Goal: Information Seeking & Learning: Learn about a topic

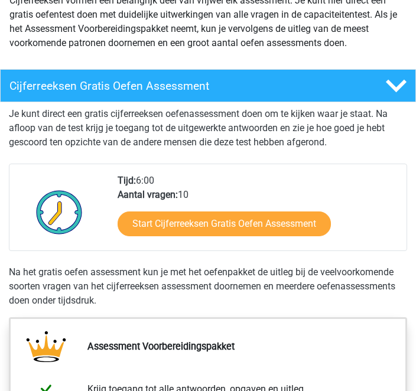
scroll to position [153, 0]
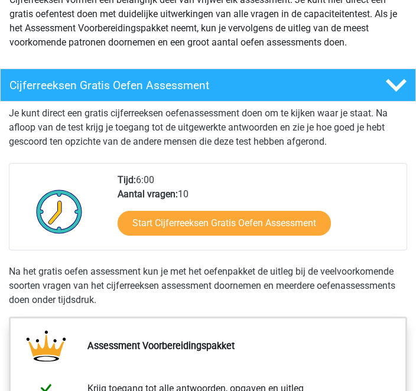
click at [229, 225] on link "Start Cijferreeksen Gratis Oefen Assessment" at bounding box center [224, 224] width 213 height 25
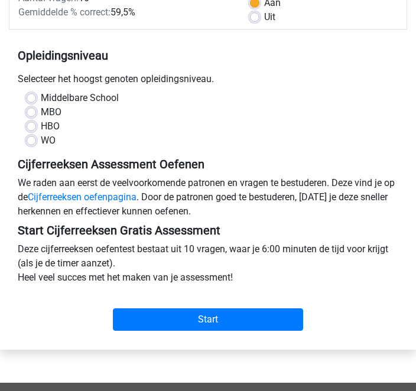
scroll to position [185, 0]
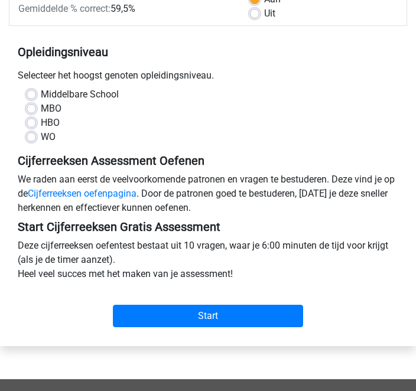
click at [213, 315] on input "Start" at bounding box center [208, 317] width 190 height 22
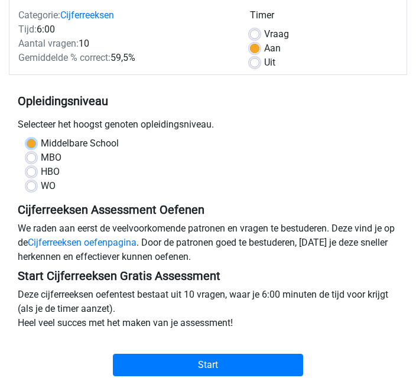
scroll to position [136, 0]
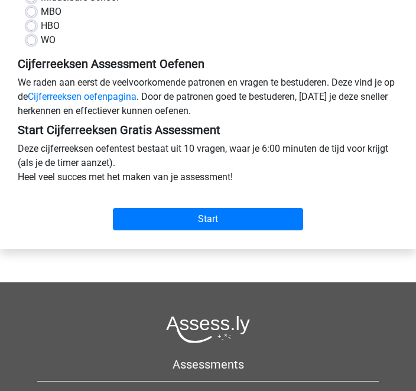
click at [214, 222] on input "Start" at bounding box center [208, 220] width 190 height 22
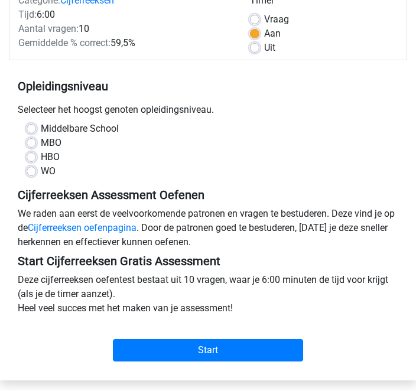
click at [41, 128] on label "Middelbare School" at bounding box center [80, 129] width 78 height 14
click at [35, 128] on input "Middelbare School" at bounding box center [31, 128] width 9 height 12
radio input "true"
click at [209, 355] on input "Start" at bounding box center [208, 350] width 190 height 22
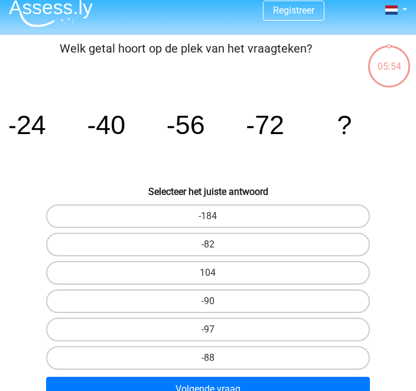
scroll to position [10, 0]
click at [215, 361] on input "-88" at bounding box center [212, 362] width 8 height 8
radio input "true"
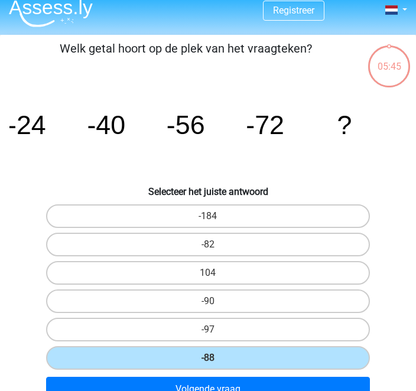
click at [228, 391] on button "Volgende vraag" at bounding box center [208, 389] width 325 height 25
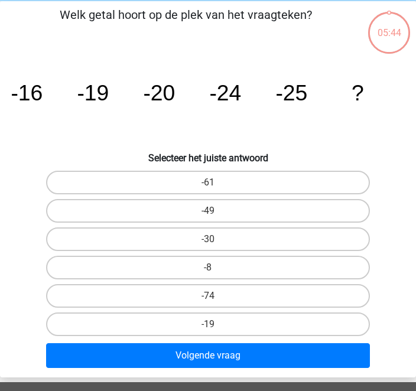
scroll to position [45, 0]
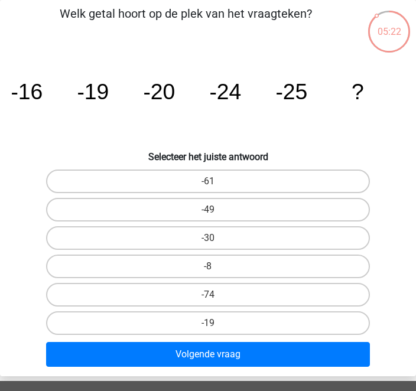
click at [224, 234] on label "-30" at bounding box center [208, 238] width 325 height 24
click at [216, 238] on input "-30" at bounding box center [212, 242] width 8 height 8
radio input "true"
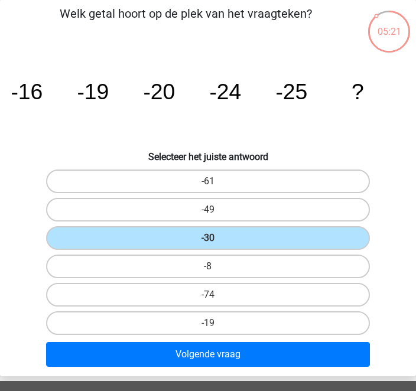
click at [215, 357] on button "Volgende vraag" at bounding box center [208, 354] width 325 height 25
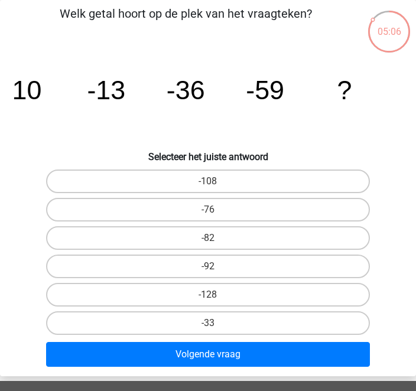
click at [215, 237] on label "-82" at bounding box center [208, 238] width 325 height 24
click at [215, 238] on input "-82" at bounding box center [212, 242] width 8 height 8
radio input "true"
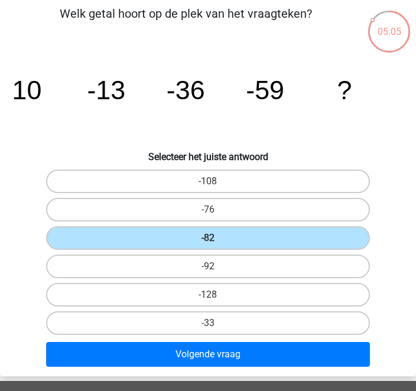
click at [215, 356] on button "Volgende vraag" at bounding box center [208, 354] width 325 height 25
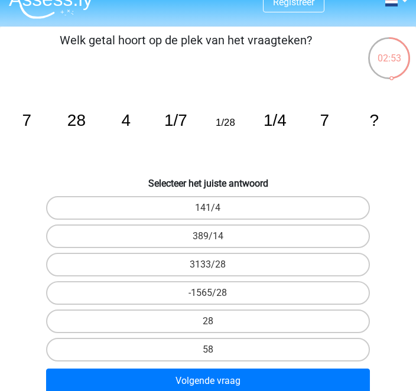
scroll to position [15, 0]
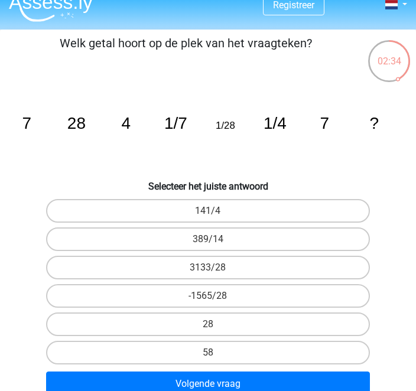
click at [223, 324] on label "28" at bounding box center [208, 325] width 325 height 24
click at [216, 325] on input "28" at bounding box center [212, 329] width 8 height 8
radio input "true"
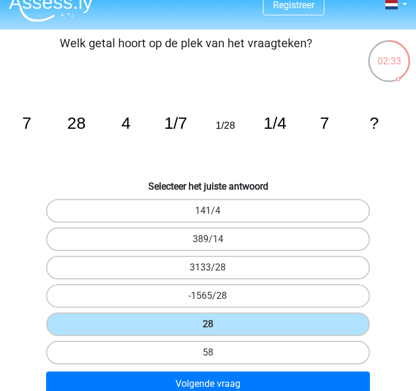
click at [233, 387] on button "Volgende vraag" at bounding box center [208, 384] width 325 height 25
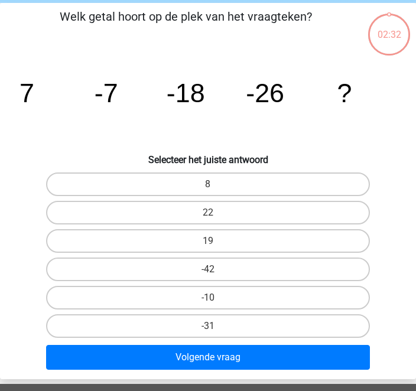
scroll to position [45, 0]
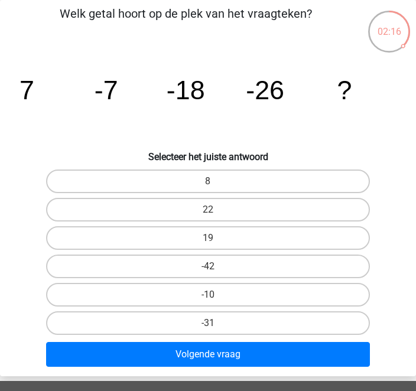
click at [215, 328] on input "-31" at bounding box center [212, 327] width 8 height 8
radio input "true"
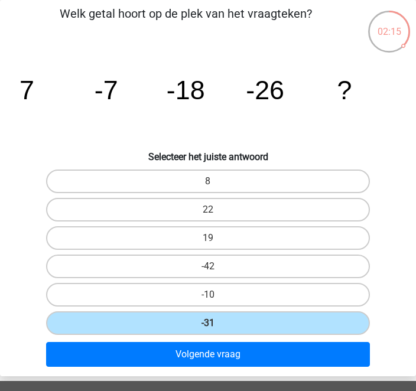
click at [228, 358] on button "Volgende vraag" at bounding box center [208, 354] width 325 height 25
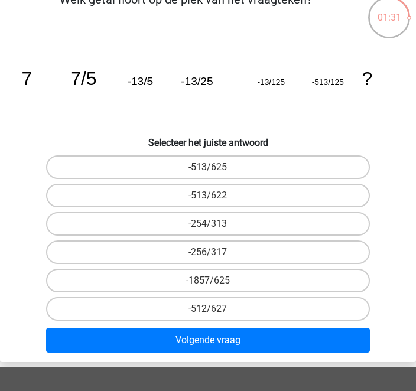
scroll to position [57, 0]
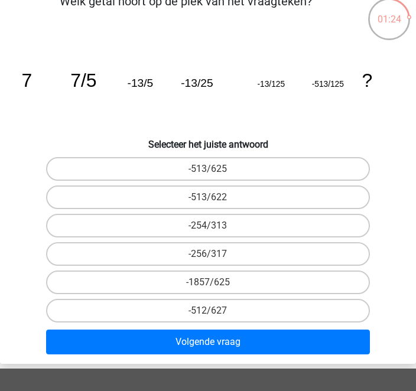
click at [218, 169] on label "-513/625" at bounding box center [208, 169] width 325 height 24
click at [216, 169] on input "-513/625" at bounding box center [212, 173] width 8 height 8
radio input "true"
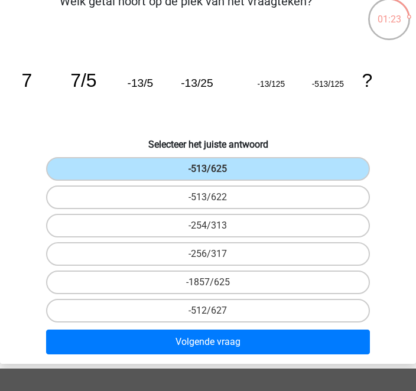
click at [211, 355] on button "Volgende vraag" at bounding box center [208, 342] width 325 height 25
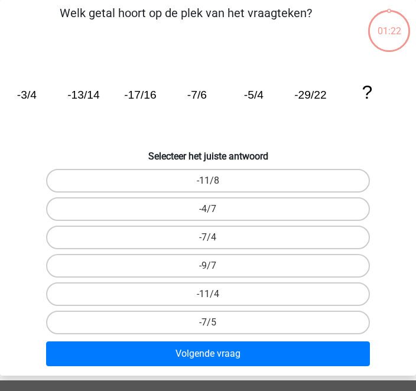
scroll to position [45, 0]
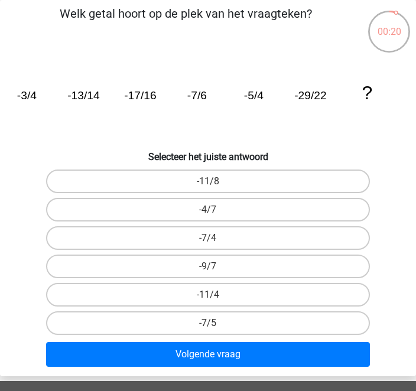
click at [216, 179] on label "-11/8" at bounding box center [208, 182] width 325 height 24
click at [216, 182] on input "-11/8" at bounding box center [212, 186] width 8 height 8
radio input "true"
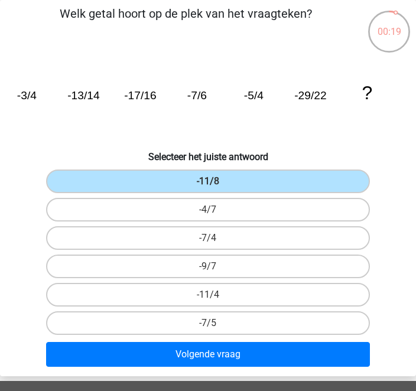
click at [219, 359] on button "Volgende vraag" at bounding box center [208, 354] width 325 height 25
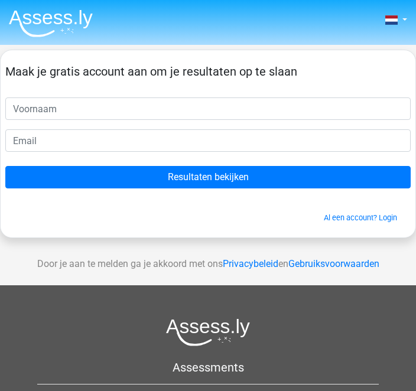
click at [73, 105] on input "text" at bounding box center [208, 109] width 406 height 22
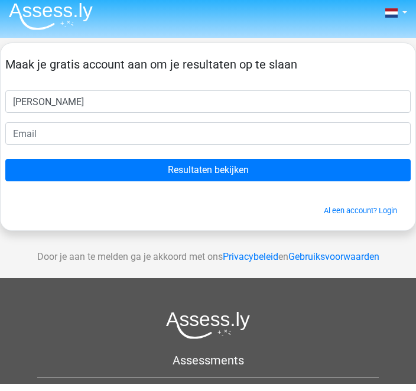
type input "Stephan Heyman"
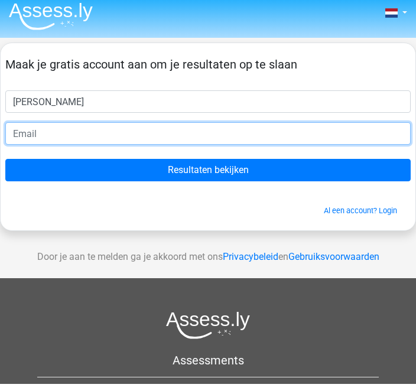
click at [56, 135] on input "email" at bounding box center [208, 141] width 406 height 22
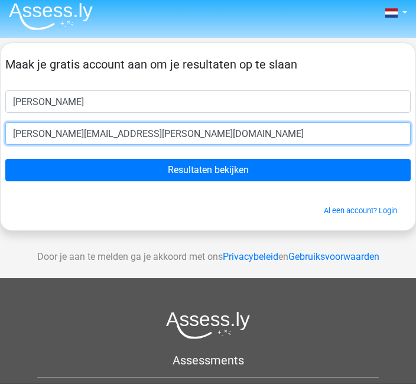
type input "stephan.heyman@icloud.com"
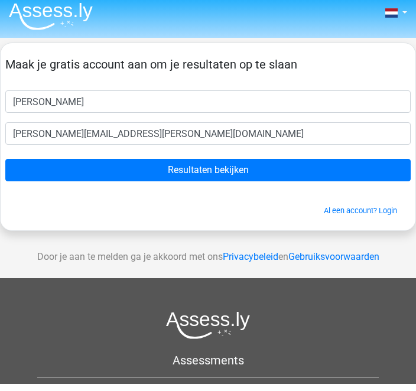
click at [214, 174] on input "Resultaten bekijken" at bounding box center [208, 177] width 406 height 22
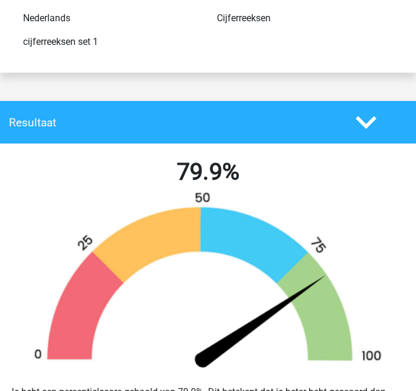
scroll to position [154, 0]
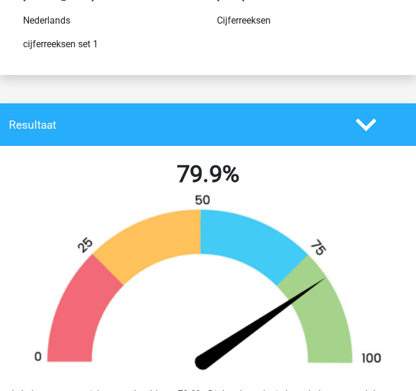
click at [366, 125] on icon at bounding box center [366, 125] width 21 height 21
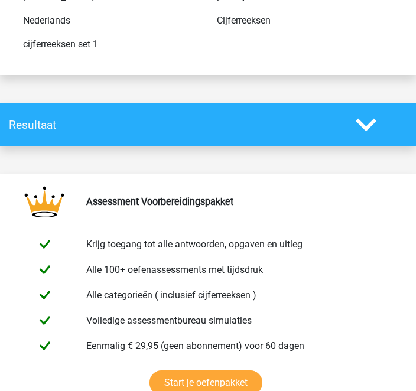
click at [367, 127] on polygon at bounding box center [366, 124] width 21 height 13
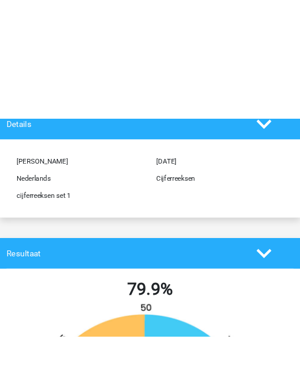
scroll to position [0, 0]
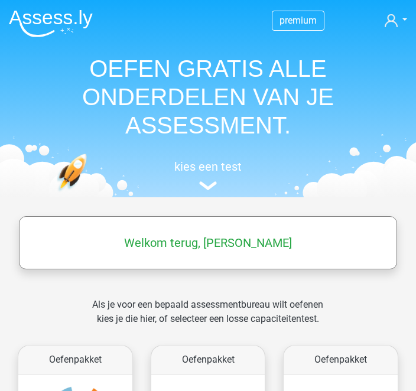
click at [213, 182] on img at bounding box center [208, 186] width 18 height 9
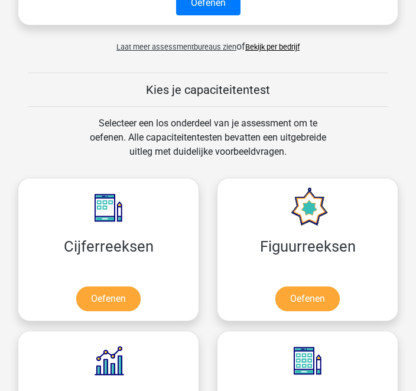
scroll to position [697, 0]
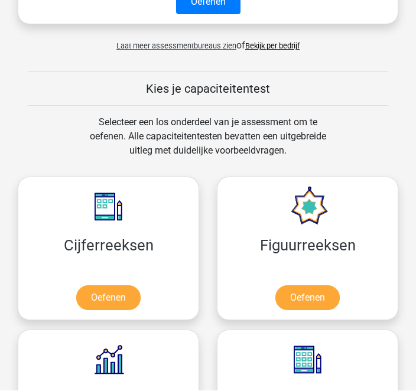
click at [109, 286] on link "Oefenen" at bounding box center [108, 298] width 64 height 25
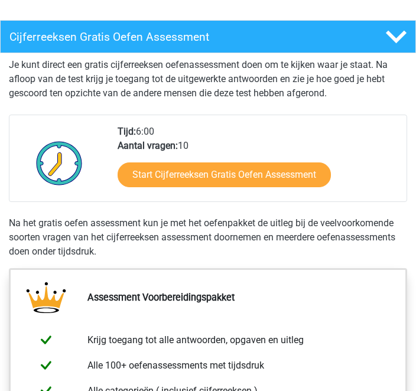
scroll to position [202, 0]
click at [235, 172] on link "Start Cijferreeksen Gratis Oefen Assessment" at bounding box center [224, 175] width 213 height 25
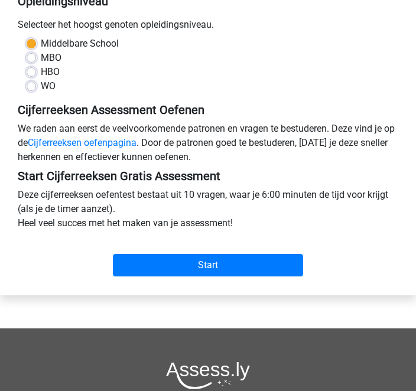
scroll to position [235, 0]
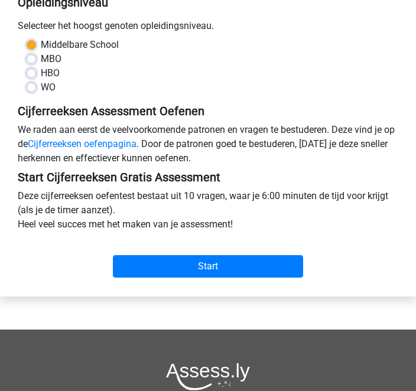
click at [214, 264] on input "Start" at bounding box center [208, 266] width 190 height 22
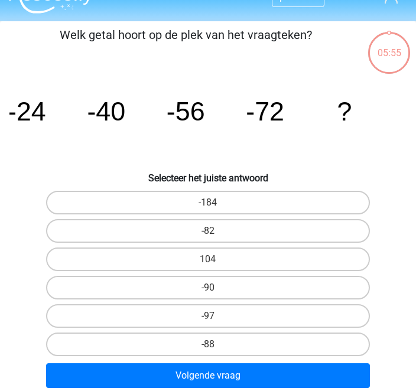
scroll to position [24, 0]
click at [219, 350] on label "-88" at bounding box center [208, 345] width 325 height 24
click at [216, 350] on input "-88" at bounding box center [212, 349] width 8 height 8
radio input "true"
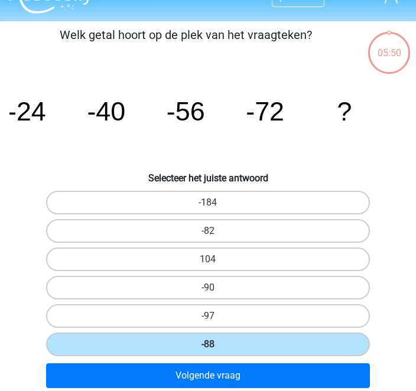
click at [221, 377] on button "Volgende vraag" at bounding box center [208, 376] width 325 height 25
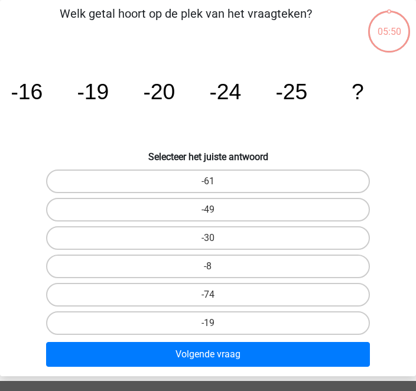
scroll to position [45, 0]
click at [218, 240] on label "-30" at bounding box center [208, 238] width 325 height 24
click at [216, 240] on input "-30" at bounding box center [212, 242] width 8 height 8
radio input "true"
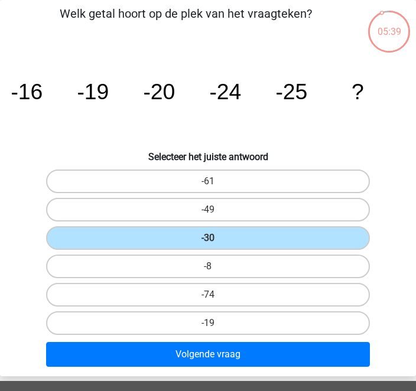
click at [223, 355] on button "Volgende vraag" at bounding box center [208, 354] width 325 height 25
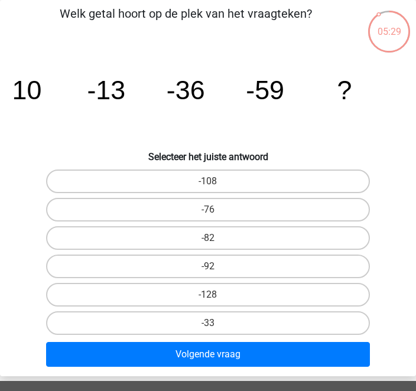
click at [218, 241] on label "-82" at bounding box center [208, 238] width 325 height 24
click at [216, 241] on input "-82" at bounding box center [212, 242] width 8 height 8
radio input "true"
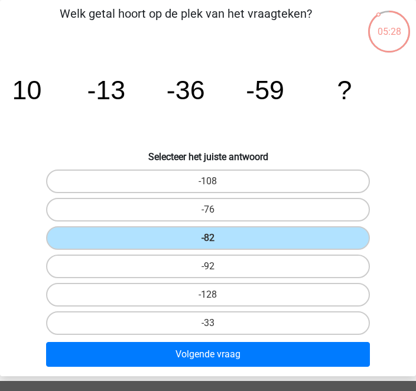
click at [217, 355] on button "Volgende vraag" at bounding box center [208, 354] width 325 height 25
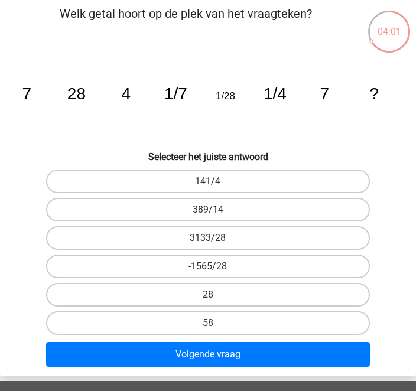
click at [212, 301] on input "28" at bounding box center [212, 299] width 8 height 8
radio input "true"
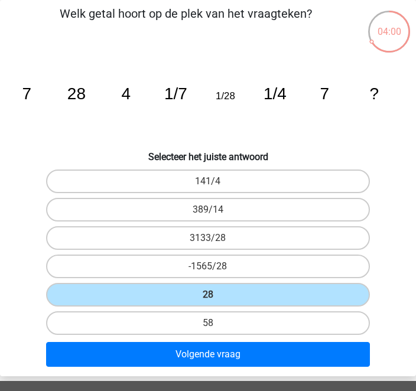
click at [224, 358] on button "Volgende vraag" at bounding box center [208, 354] width 325 height 25
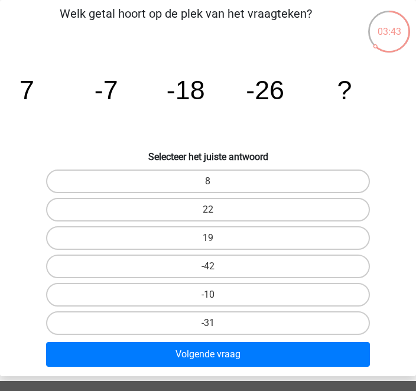
click at [210, 323] on label "-31" at bounding box center [208, 324] width 325 height 24
click at [210, 323] on input "-31" at bounding box center [212, 327] width 8 height 8
radio input "true"
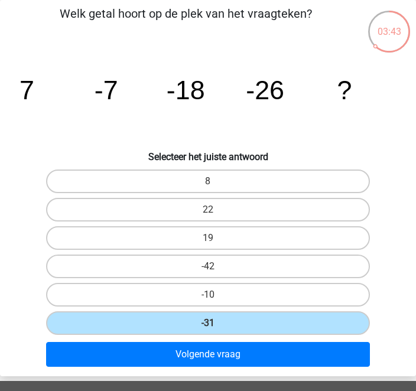
click at [220, 355] on button "Volgende vraag" at bounding box center [208, 354] width 325 height 25
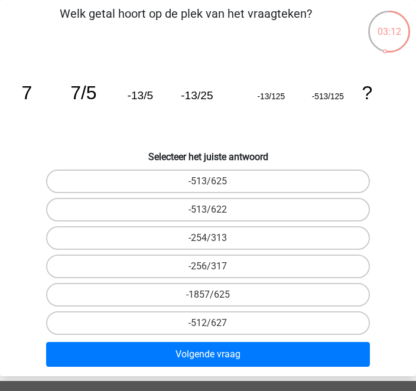
click at [212, 180] on label "-513/625" at bounding box center [208, 182] width 325 height 24
click at [212, 182] on input "-513/625" at bounding box center [212, 186] width 8 height 8
radio input "true"
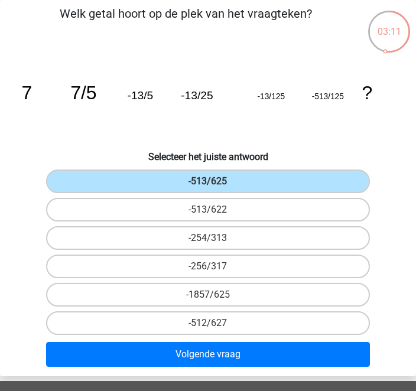
click at [217, 363] on button "Volgende vraag" at bounding box center [208, 354] width 325 height 25
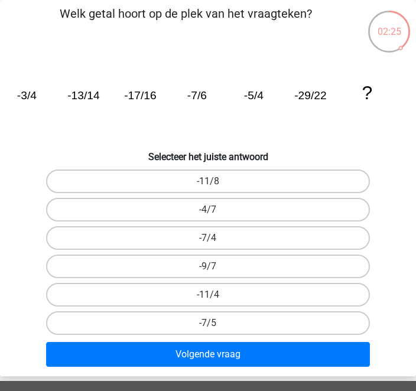
click at [220, 295] on label "-11/4" at bounding box center [208, 295] width 325 height 24
click at [216, 295] on input "-11/4" at bounding box center [212, 299] width 8 height 8
radio input "true"
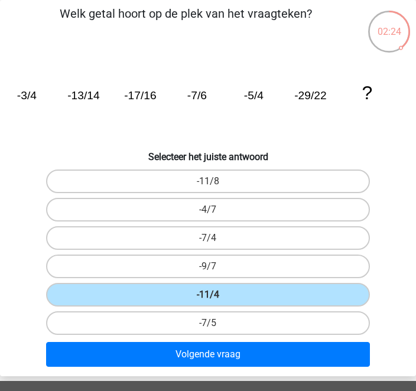
click at [221, 361] on button "Volgende vraag" at bounding box center [208, 354] width 325 height 25
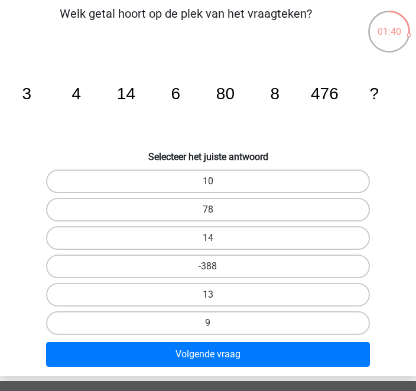
click at [209, 182] on input "10" at bounding box center [212, 186] width 8 height 8
radio input "true"
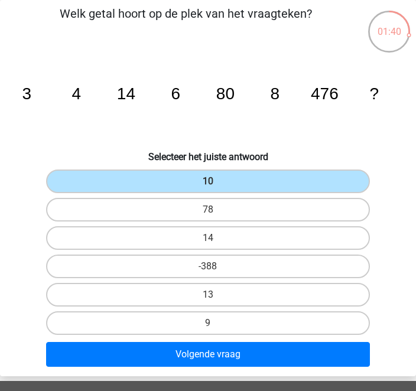
click at [218, 365] on button "Volgende vraag" at bounding box center [208, 354] width 325 height 25
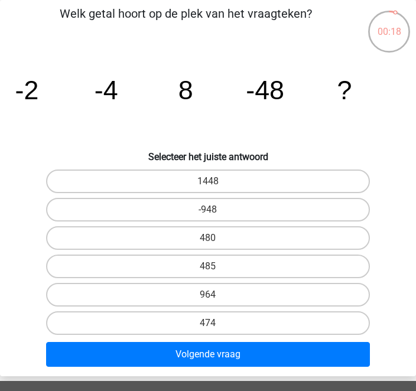
click at [223, 219] on label "-948" at bounding box center [208, 210] width 325 height 24
click at [216, 218] on input "-948" at bounding box center [212, 214] width 8 height 8
radio input "true"
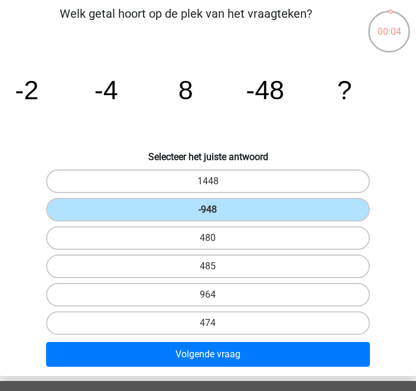
click at [219, 357] on button "Volgende vraag" at bounding box center [208, 354] width 325 height 25
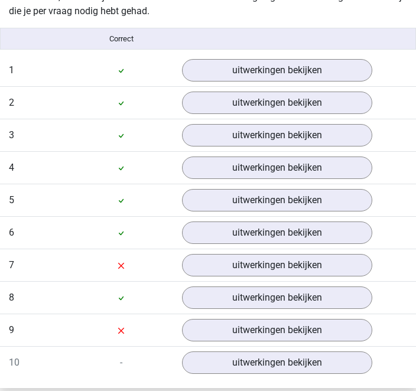
scroll to position [1007, 0]
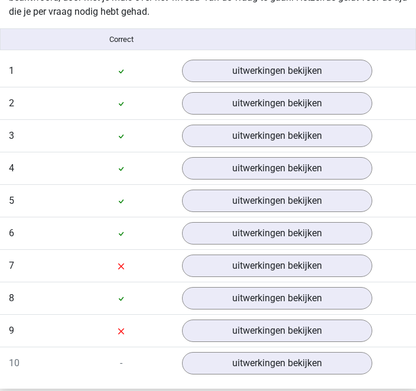
click at [288, 270] on link "uitwerkingen bekijken" at bounding box center [277, 266] width 190 height 22
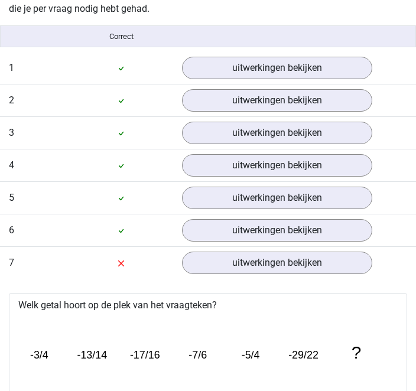
scroll to position [1015, 0]
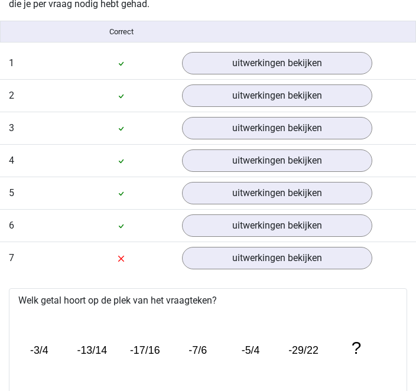
click at [291, 258] on link "uitwerkingen bekijken" at bounding box center [277, 258] width 190 height 22
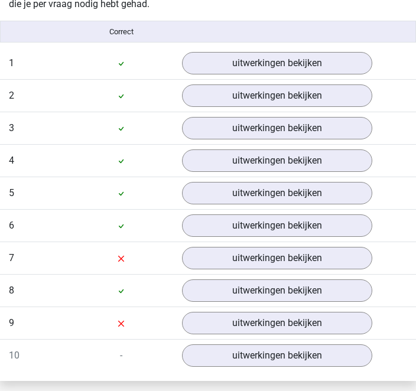
click at [277, 329] on link "uitwerkingen bekijken" at bounding box center [277, 323] width 190 height 22
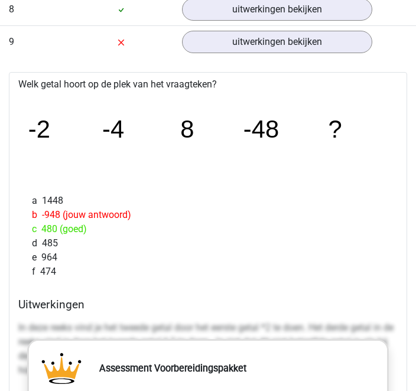
scroll to position [1296, 0]
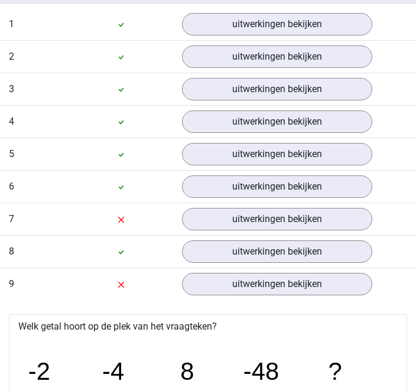
click at [290, 216] on link "uitwerkingen bekijken" at bounding box center [277, 220] width 190 height 22
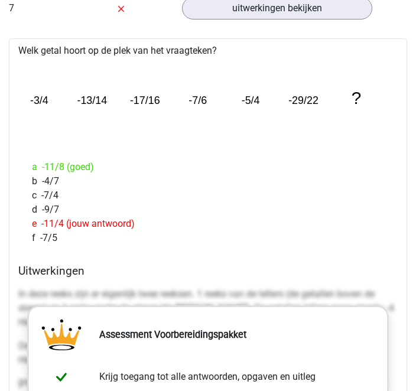
scroll to position [1264, 0]
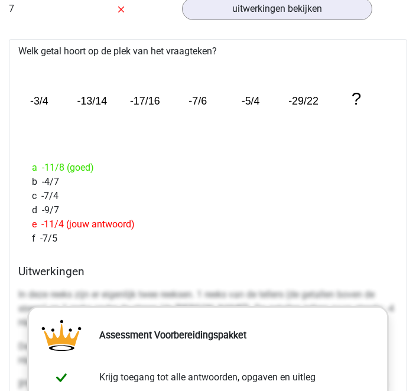
click at [315, 254] on div "Welk getal hoort op de plek van het vraagteken? image/svg+xml -3/4 -13/14 -17/1…" at bounding box center [208, 366] width 399 height 653
click at [335, 253] on div "Welk getal hoort op de plek van het vraagteken? image/svg+xml -3/4 -13/14 -17/1…" at bounding box center [208, 366] width 399 height 653
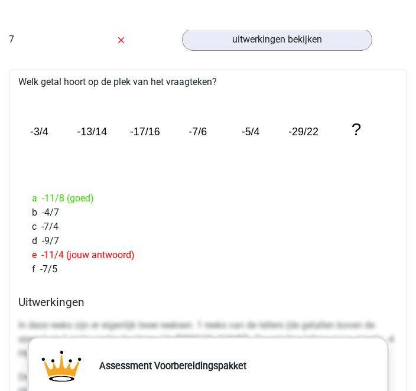
scroll to position [1232, 0]
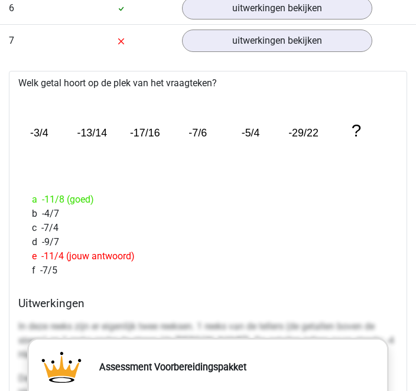
click at [292, 308] on h4 "Uitwerkingen" at bounding box center [208, 304] width 380 height 14
click at [288, 332] on p "In deze reeks zijn er eigenlijk twee reeksen. 1 reeks van de tellers (de getall…" at bounding box center [208, 342] width 380 height 43
click at [300, 305] on h4 "Uitwerkingen" at bounding box center [208, 304] width 380 height 14
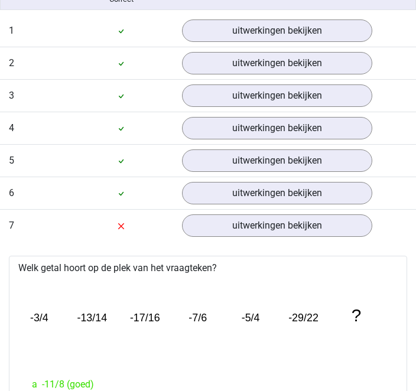
click at [277, 229] on link "uitwerkingen bekijken" at bounding box center [277, 226] width 190 height 22
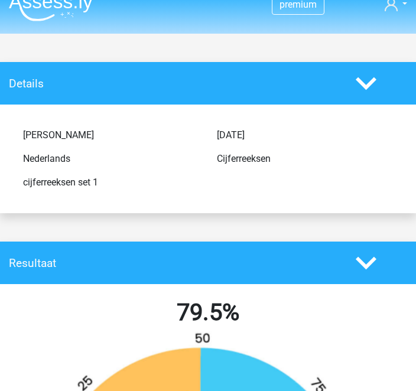
scroll to position [0, 0]
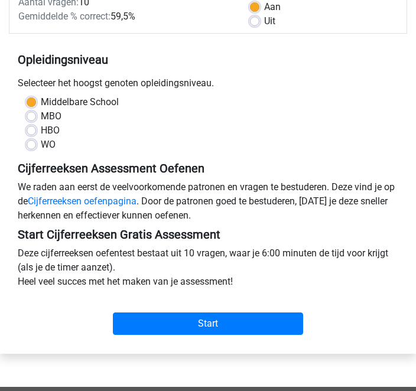
scroll to position [176, 0]
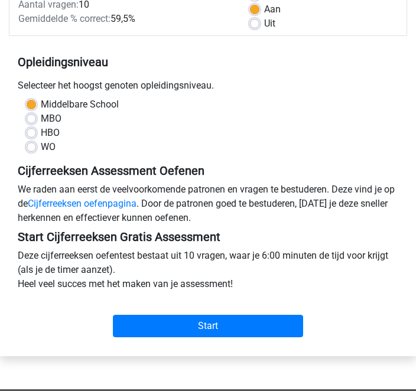
click at [213, 328] on input "Start" at bounding box center [208, 326] width 190 height 22
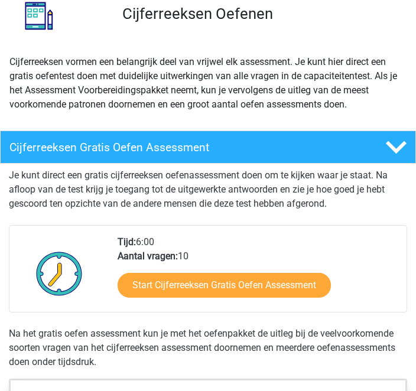
scroll to position [93, 0]
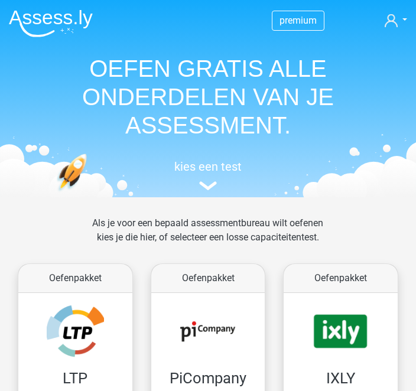
scroll to position [697, 0]
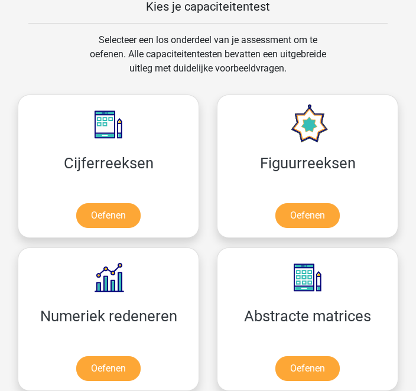
click at [315, 221] on link "Oefenen" at bounding box center [308, 216] width 64 height 25
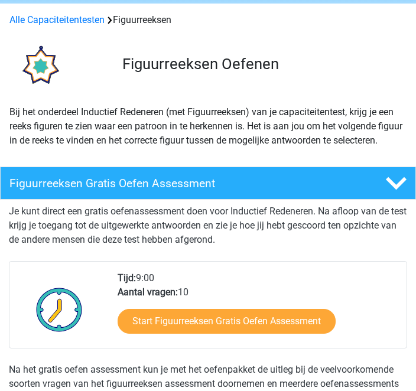
scroll to position [42, 0]
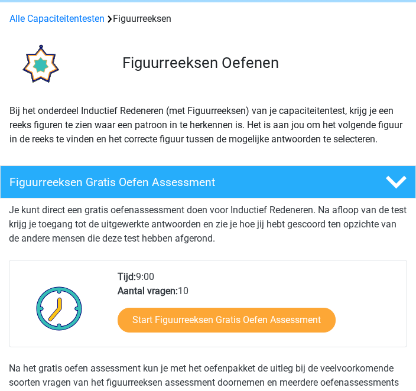
click at [231, 322] on link "Start Figuurreeksen Gratis Oefen Assessment" at bounding box center [227, 321] width 218 height 25
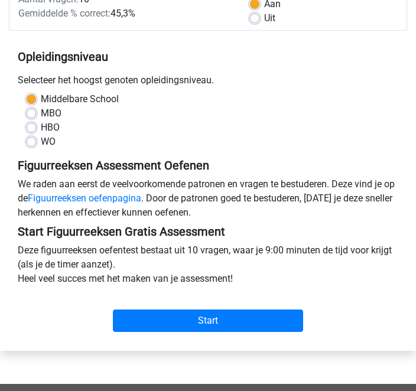
scroll to position [182, 0]
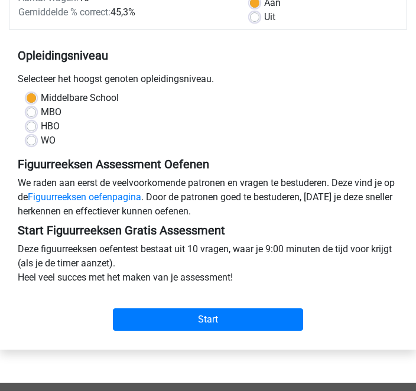
click at [219, 323] on input "Start" at bounding box center [208, 320] width 190 height 22
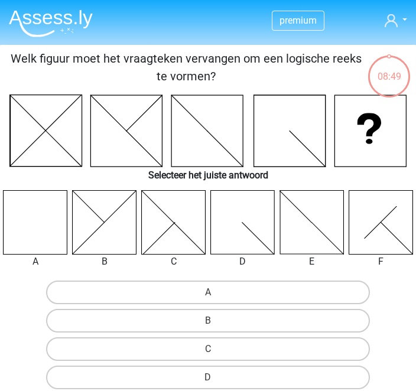
click at [208, 290] on label "A" at bounding box center [208, 293] width 325 height 24
click at [208, 293] on input "A" at bounding box center [212, 297] width 8 height 8
radio input "true"
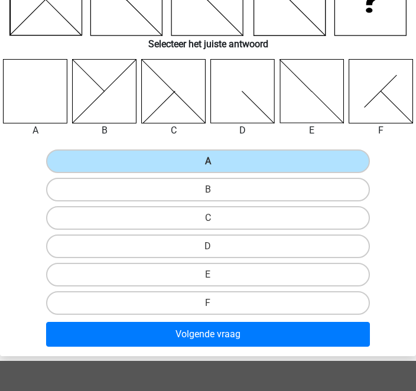
click at [218, 336] on button "Volgende vraag" at bounding box center [208, 335] width 325 height 25
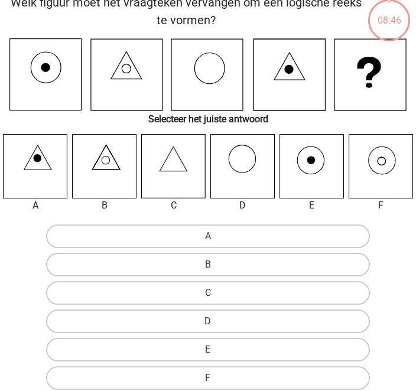
scroll to position [45, 0]
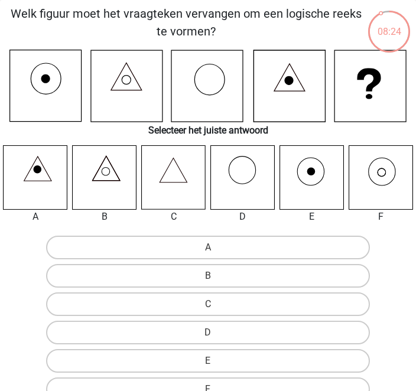
click at [215, 391] on input "F" at bounding box center [212, 394] width 8 height 8
radio input "true"
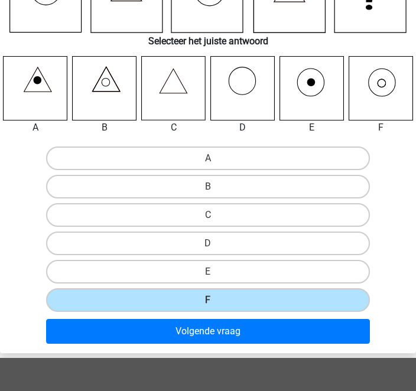
click at [217, 329] on button "Volgende vraag" at bounding box center [208, 331] width 325 height 25
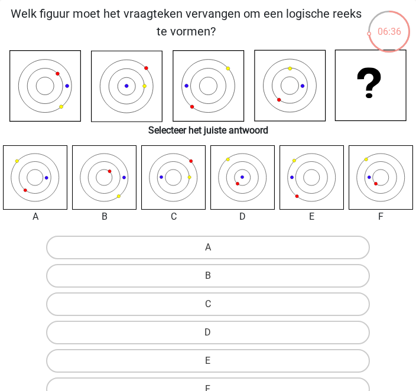
click at [211, 303] on label "C" at bounding box center [208, 305] width 325 height 24
click at [211, 305] on input "C" at bounding box center [212, 309] width 8 height 8
radio input "true"
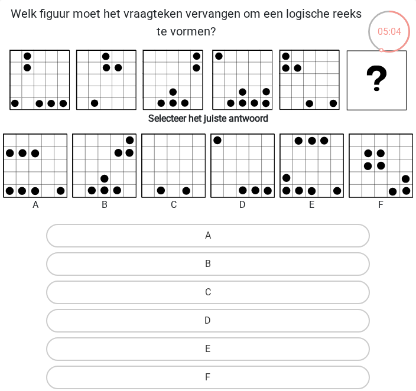
click at [205, 268] on label "B" at bounding box center [208, 265] width 325 height 24
click at [208, 268] on input "B" at bounding box center [212, 268] width 8 height 8
radio input "true"
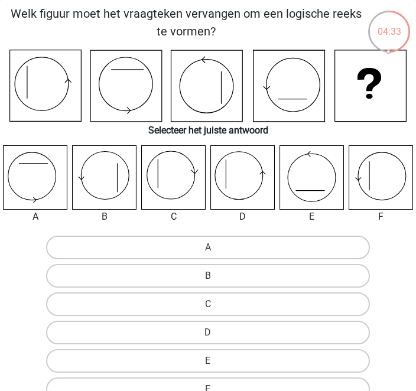
click at [104, 179] on icon at bounding box center [105, 177] width 64 height 64
click at [211, 270] on label "B" at bounding box center [208, 276] width 325 height 24
click at [211, 276] on input "B" at bounding box center [212, 280] width 8 height 8
radio input "true"
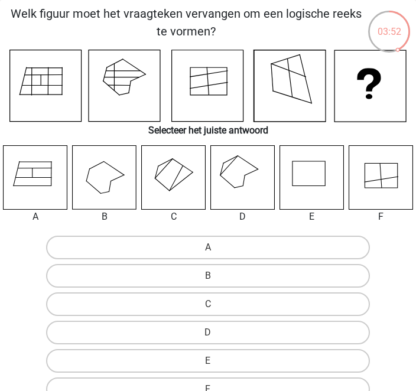
click at [213, 341] on input "D" at bounding box center [212, 337] width 8 height 8
radio input "true"
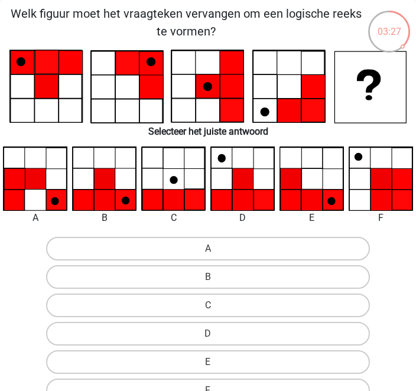
click at [213, 339] on input "D" at bounding box center [212, 338] width 8 height 8
radio input "true"
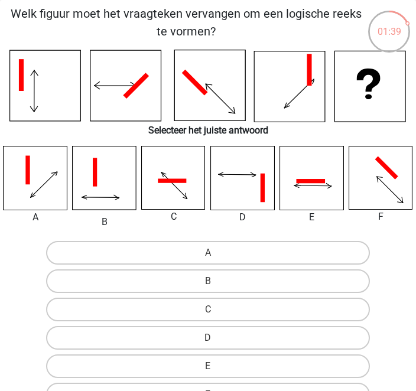
click at [101, 180] on icon at bounding box center [105, 178] width 64 height 64
click at [216, 279] on label "B" at bounding box center [208, 282] width 325 height 24
click at [216, 281] on input "B" at bounding box center [212, 285] width 8 height 8
radio input "true"
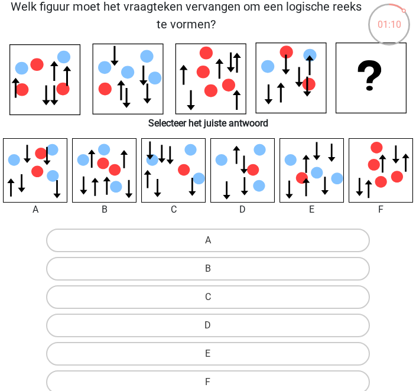
scroll to position [56, 0]
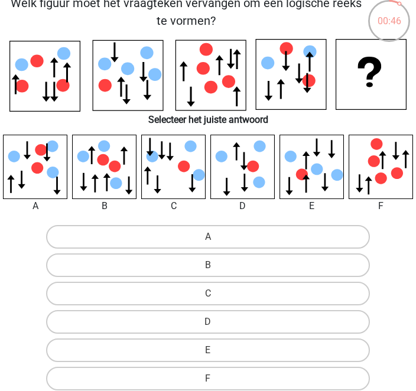
click at [215, 264] on label "B" at bounding box center [208, 266] width 325 height 24
click at [215, 266] on input "B" at bounding box center [212, 270] width 8 height 8
radio input "true"
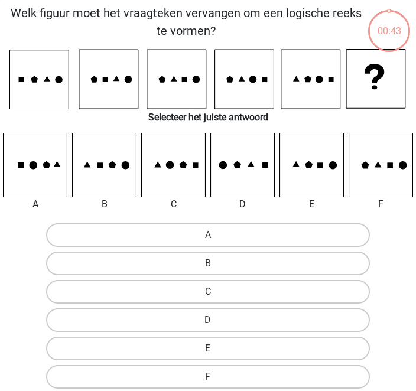
scroll to position [45, 0]
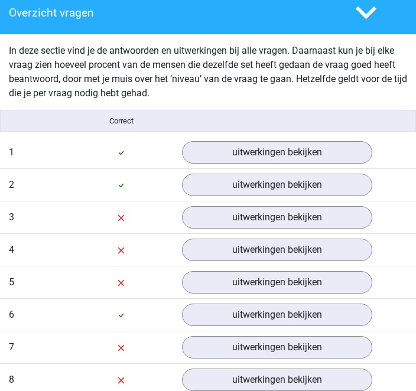
scroll to position [967, 0]
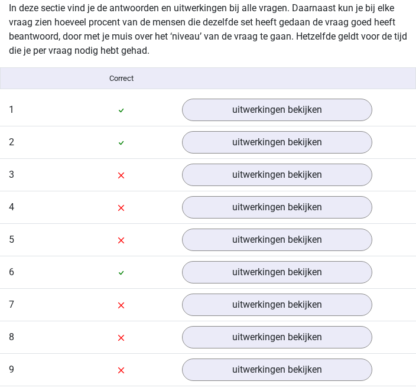
click at [293, 141] on link "uitwerkingen bekijken" at bounding box center [277, 143] width 190 height 22
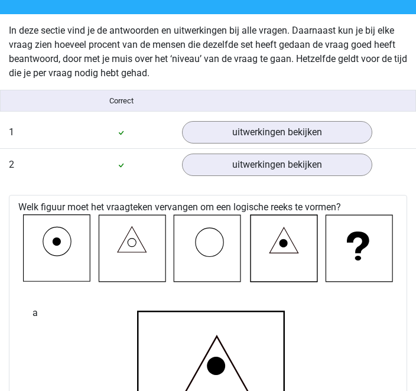
scroll to position [931, 0]
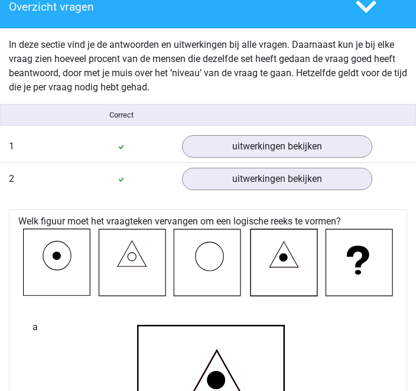
click at [277, 182] on link "uitwerkingen bekijken" at bounding box center [277, 179] width 190 height 22
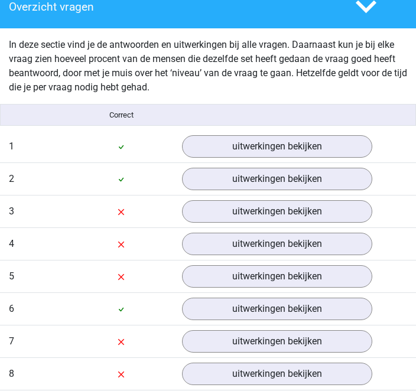
click at [313, 178] on link "uitwerkingen bekijken" at bounding box center [277, 179] width 190 height 22
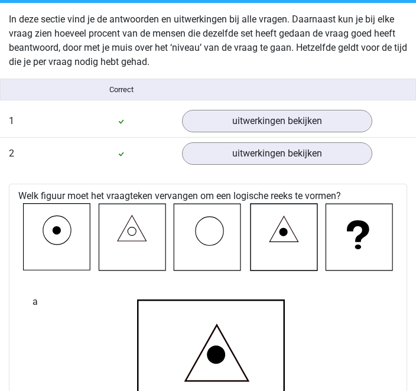
click at [287, 119] on link "uitwerkingen bekijken" at bounding box center [277, 122] width 190 height 22
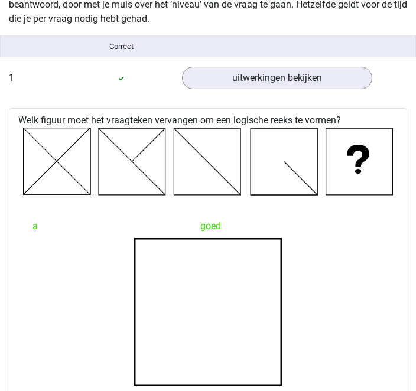
scroll to position [963, 0]
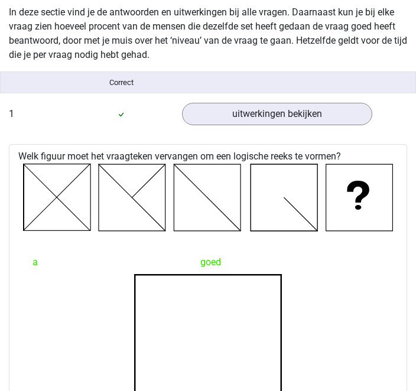
click at [297, 107] on link "uitwerkingen bekijken" at bounding box center [277, 114] width 190 height 22
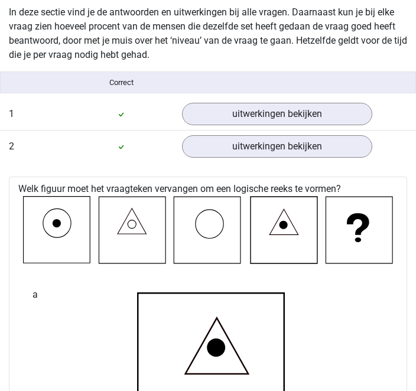
click at [290, 145] on link "uitwerkingen bekijken" at bounding box center [277, 146] width 190 height 22
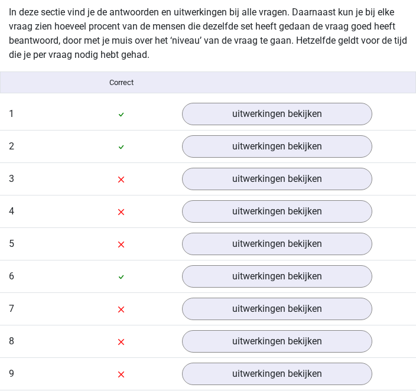
click at [284, 183] on link "uitwerkingen bekijken" at bounding box center [277, 179] width 190 height 22
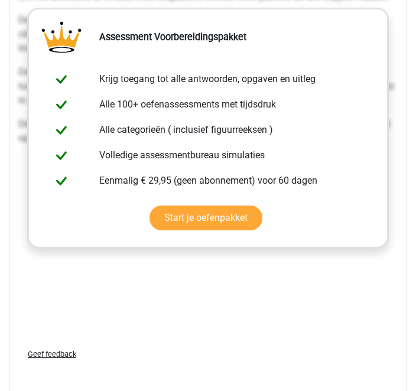
scroll to position [2409, 0]
